Goal: Understand process/instructions

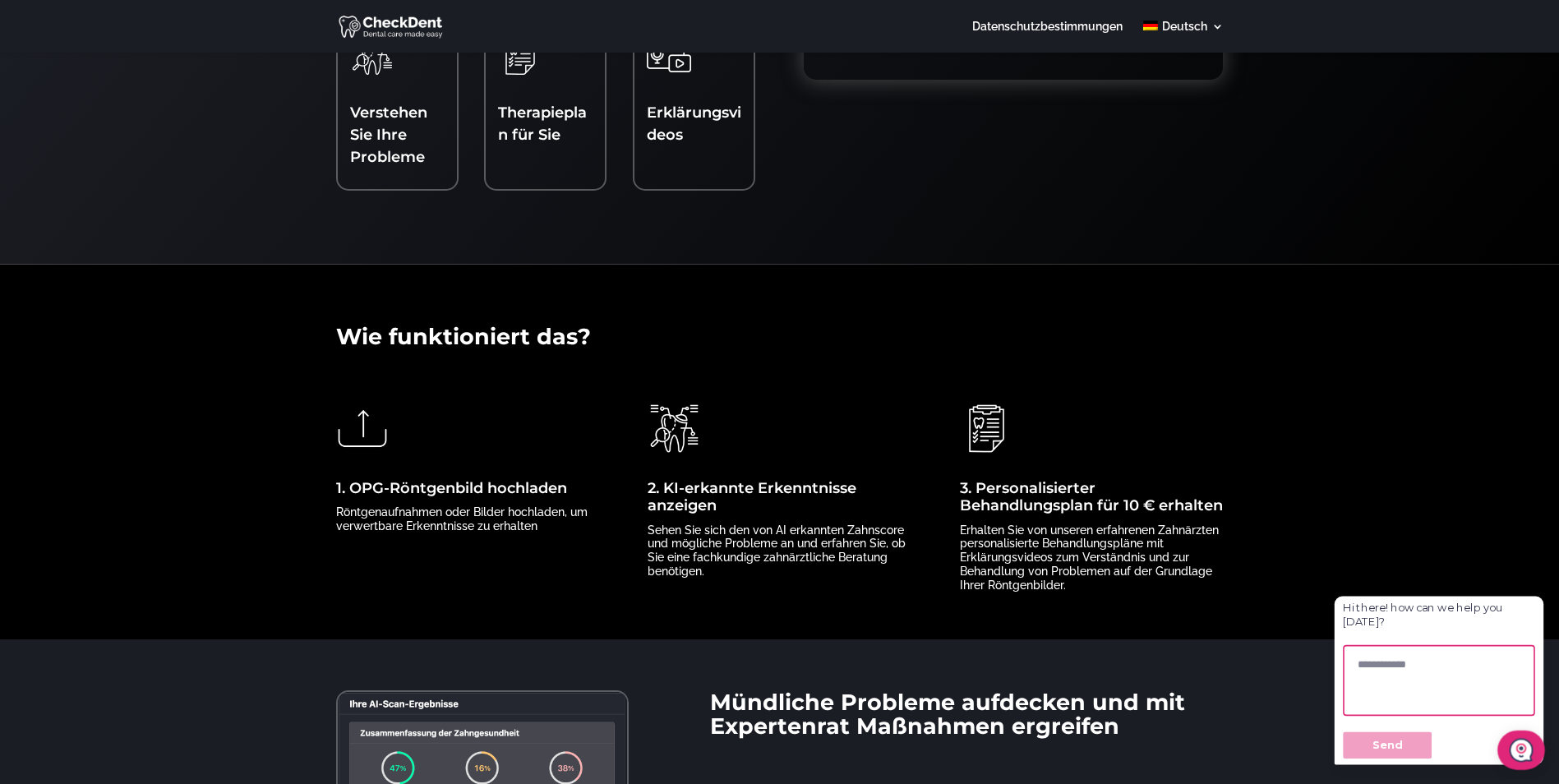
scroll to position [328, 0]
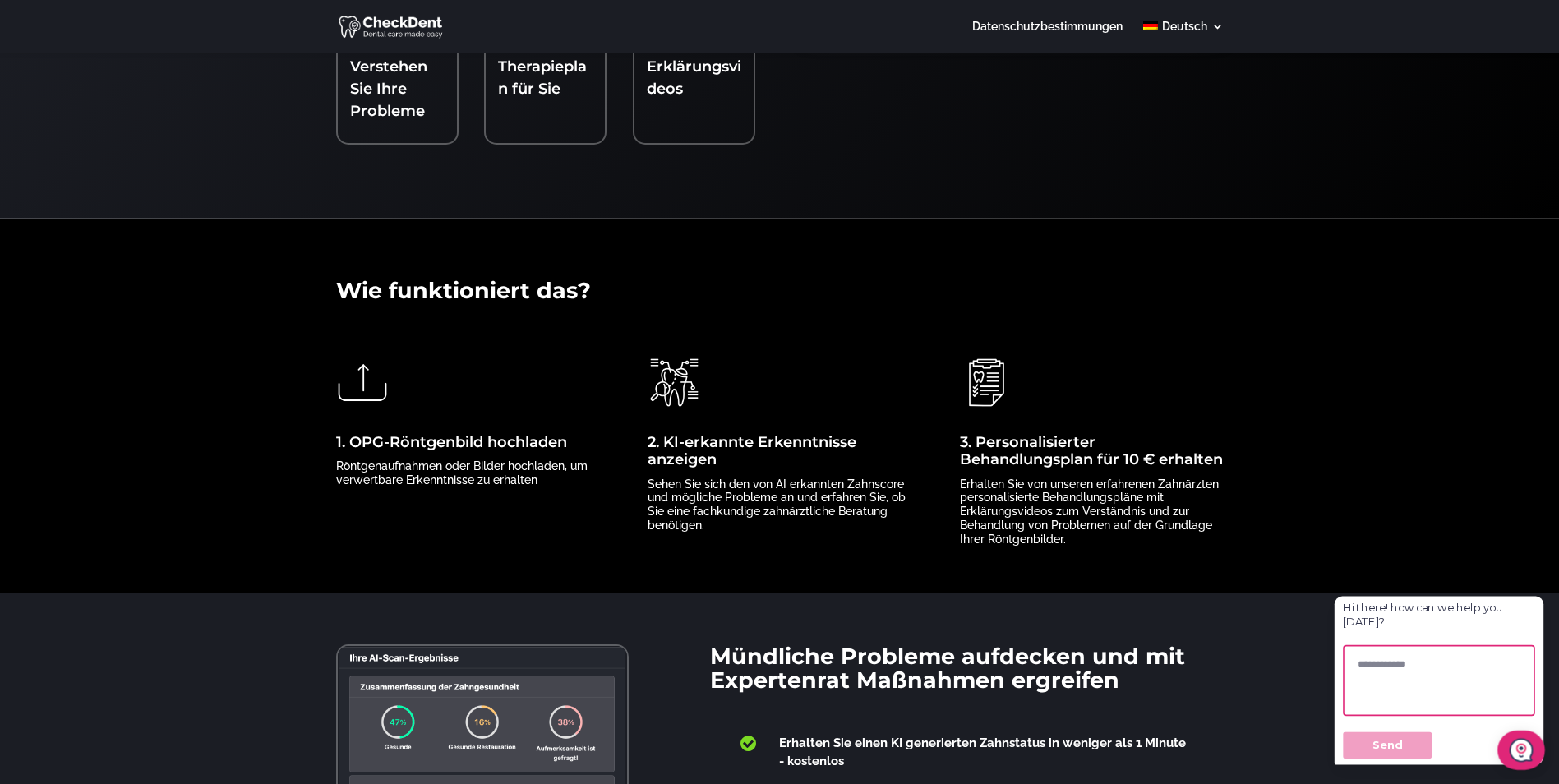
click at [383, 435] on link "1. OPG-Röntgenbild hochladen" at bounding box center [451, 442] width 231 height 18
click at [397, 462] on p "Röntgenaufnahmen oder Bilder hochladen, um verwertbare Erkenntnisse zu erhalten" at bounding box center [467, 473] width 263 height 28
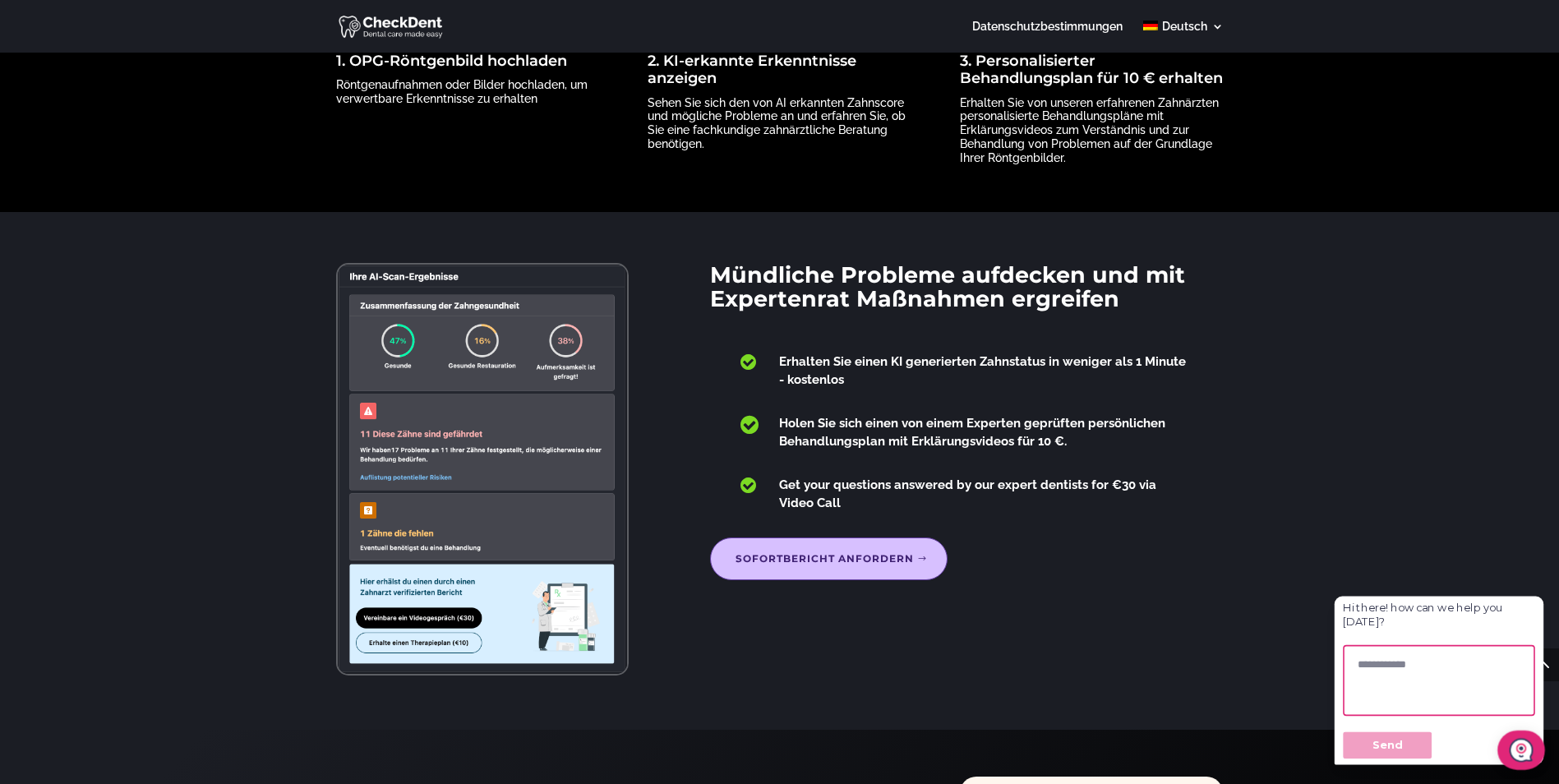
scroll to position [575, 0]
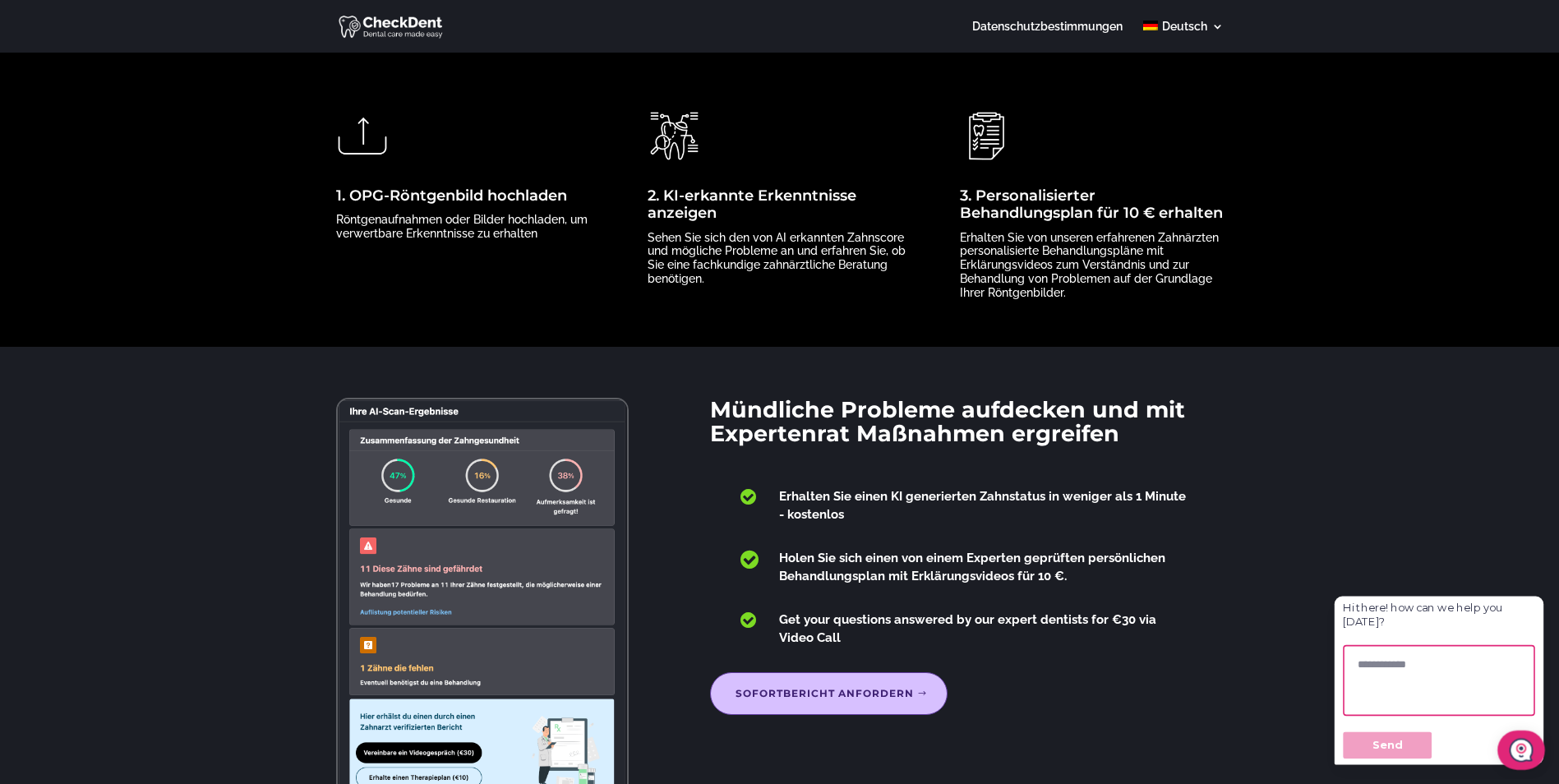
click at [444, 232] on p "Röntgenaufnahmen oder Bilder hochladen, um verwertbare Erkenntnisse zu erhalten" at bounding box center [467, 227] width 263 height 28
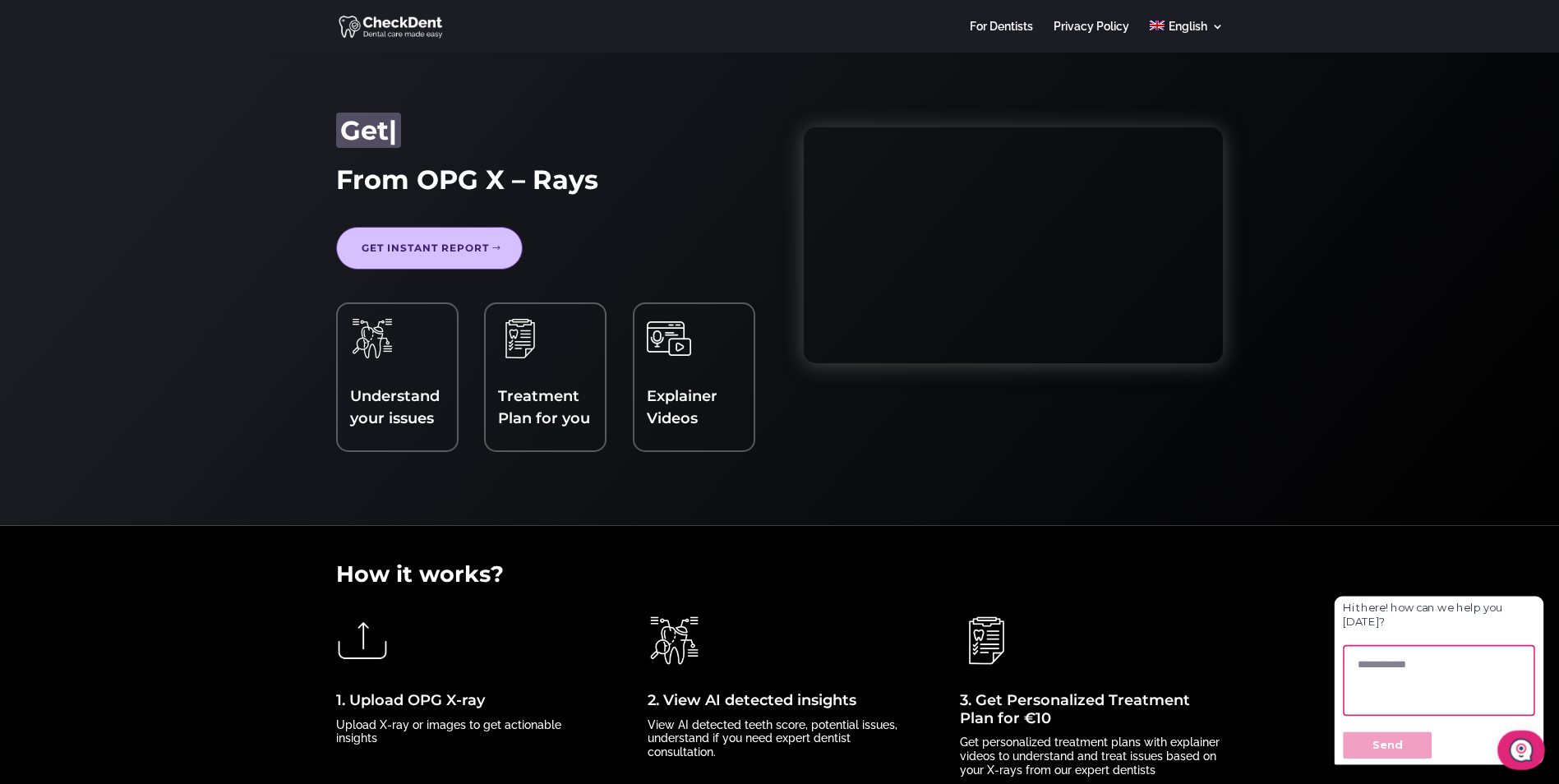
click at [404, 372] on div "Understand your issues" at bounding box center [397, 377] width 94 height 122
